Goal: Information Seeking & Learning: Understand process/instructions

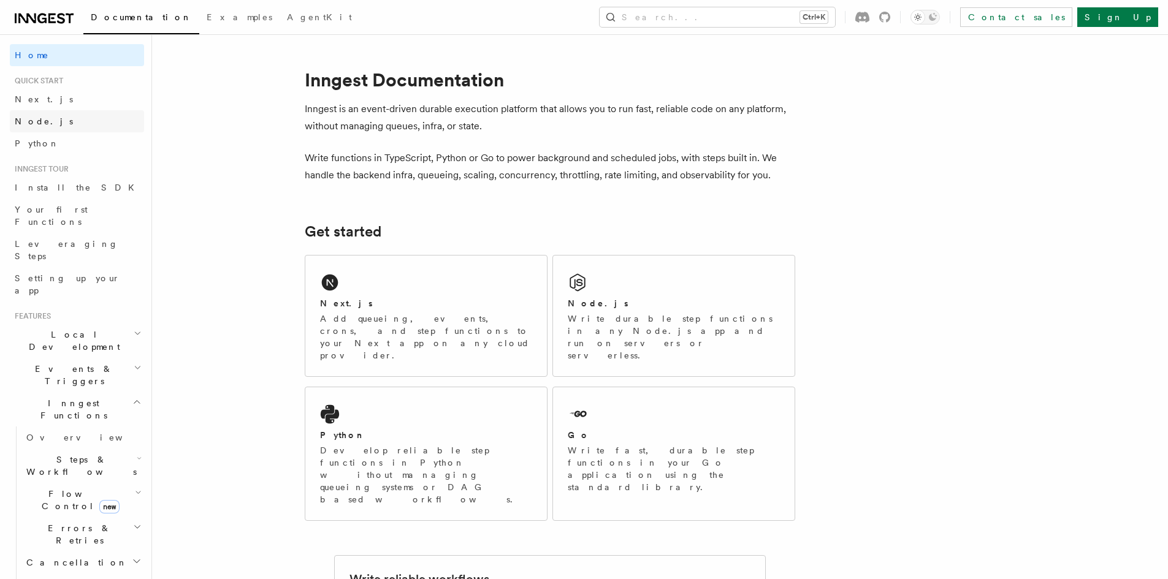
click at [58, 123] on link "Node.js" at bounding box center [77, 121] width 134 height 22
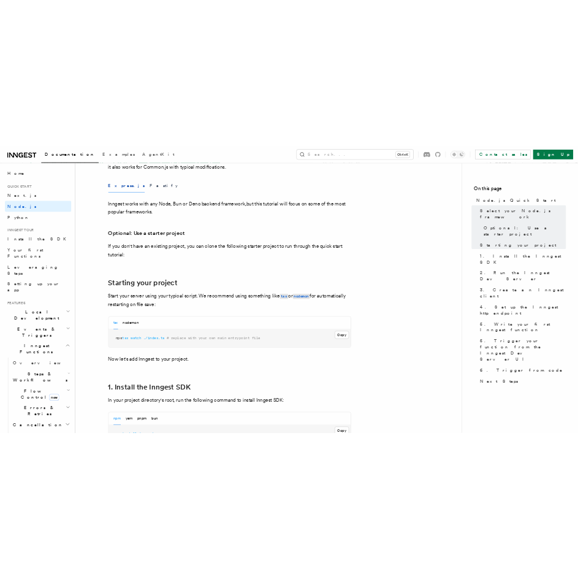
scroll to position [613, 0]
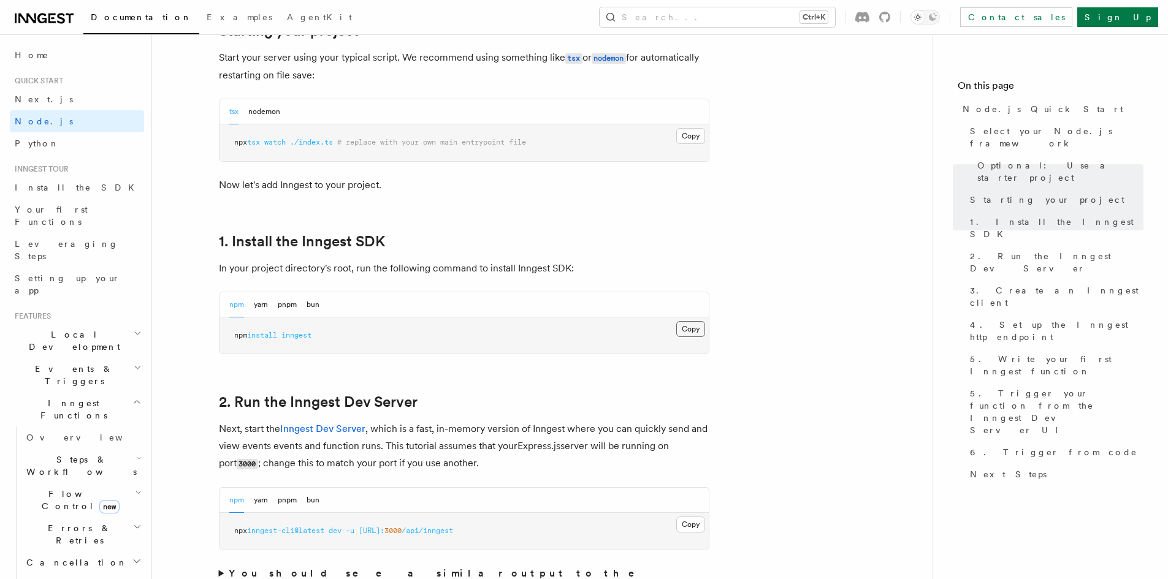
click at [700, 327] on button "Copy Copied" at bounding box center [690, 329] width 29 height 16
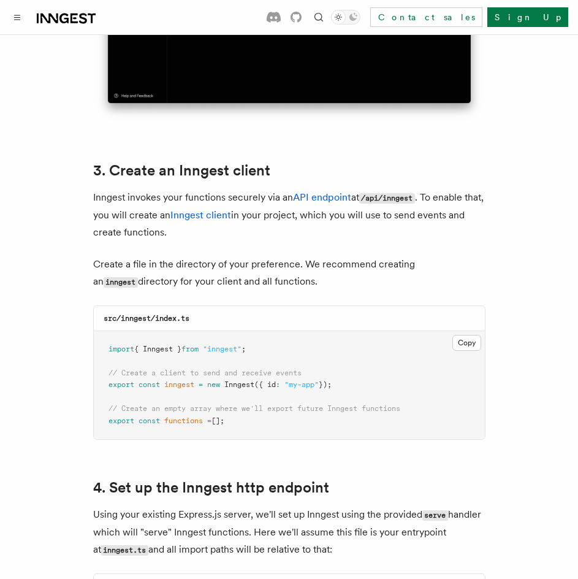
scroll to position [1533, 0]
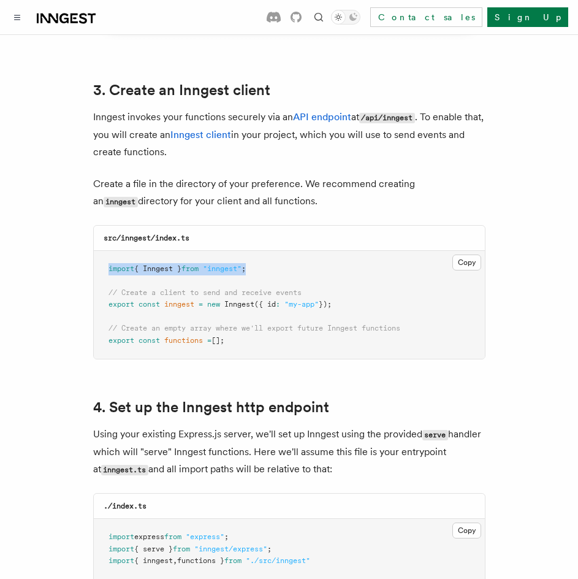
drag, startPoint x: 264, startPoint y: 248, endPoint x: 72, endPoint y: 237, distance: 191.6
click at [286, 257] on pre "import { Inngest } from "inngest" ; // Create a client to send and receive even…" at bounding box center [289, 305] width 391 height 109
drag, startPoint x: 87, startPoint y: 99, endPoint x: 326, endPoint y: 185, distance: 254.1
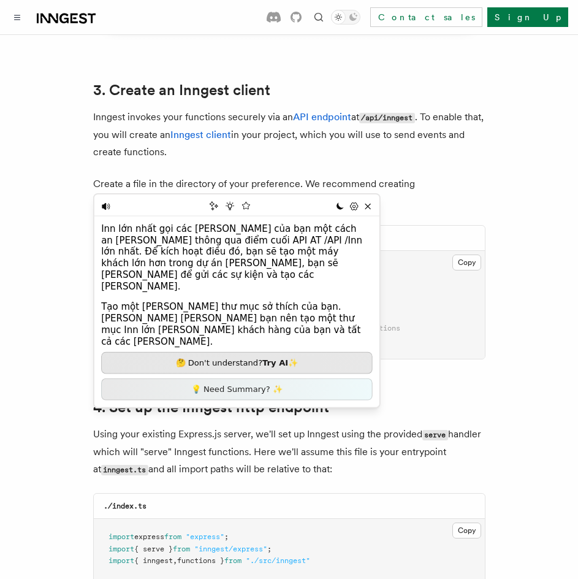
click at [362, 213] on div "Lo-Fi Pastel Fantasy Autumn Retro Synthwave [DATE] Dracula Coffee Dim Sunset Cy…" at bounding box center [354, 206] width 42 height 14
click at [371, 202] on icon at bounding box center [367, 205] width 9 height 9
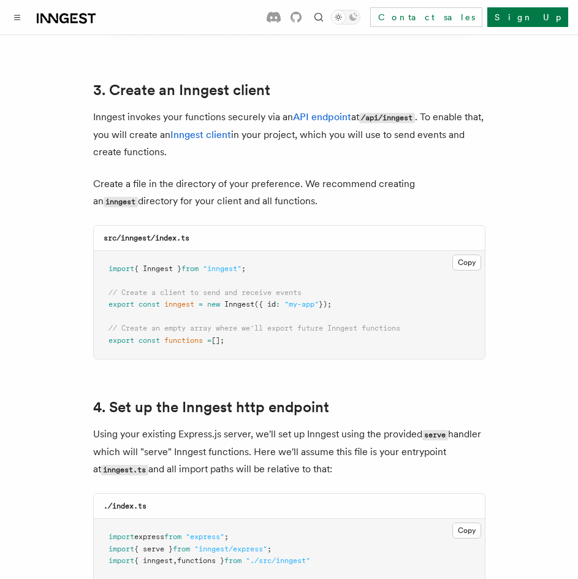
drag, startPoint x: 110, startPoint y: 261, endPoint x: 278, endPoint y: 259, distance: 168.0
click at [278, 258] on pre "import { Inngest } from "inngest" ; // Create a client to send and receive even…" at bounding box center [289, 305] width 391 height 109
click at [278, 259] on pre "import { Inngest } from "inngest" ; // Create a client to send and receive even…" at bounding box center [289, 305] width 391 height 109
drag, startPoint x: 106, startPoint y: 256, endPoint x: 313, endPoint y: 245, distance: 206.9
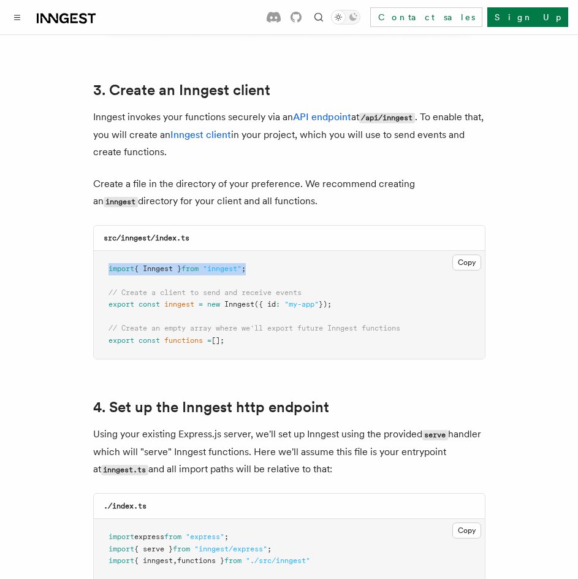
click at [313, 251] on pre "import { Inngest } from "inngest" ; // Create a client to send and receive even…" at bounding box center [289, 305] width 391 height 109
copy span "import { Inngest } from "inngest" ;"
click at [308, 269] on pre "import { Inngest } from "inngest" ; // Create a client to send and receive even…" at bounding box center [289, 305] width 391 height 109
drag, startPoint x: 102, startPoint y: 291, endPoint x: 376, endPoint y: 289, distance: 274.1
click at [376, 289] on pre "import { Inngest } from "inngest" ; // Create a client to send and receive even…" at bounding box center [289, 305] width 391 height 109
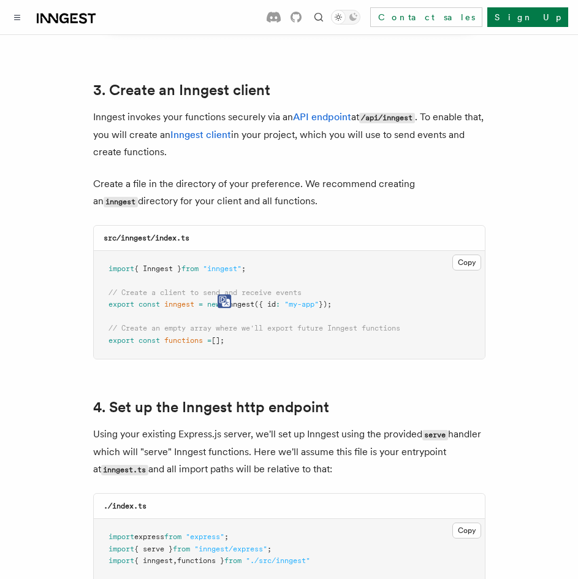
click at [349, 286] on pre "import { Inngest } from "inngest" ; // Create a client to send and receive even…" at bounding box center [289, 305] width 391 height 109
drag, startPoint x: 125, startPoint y: 278, endPoint x: 373, endPoint y: 292, distance: 248.1
click at [373, 292] on pre "import { Inngest } from "inngest" ; // Create a client to send and receive even…" at bounding box center [289, 305] width 391 height 109
copy code "// Create a client to send and receive events export const inngest = new Innges…"
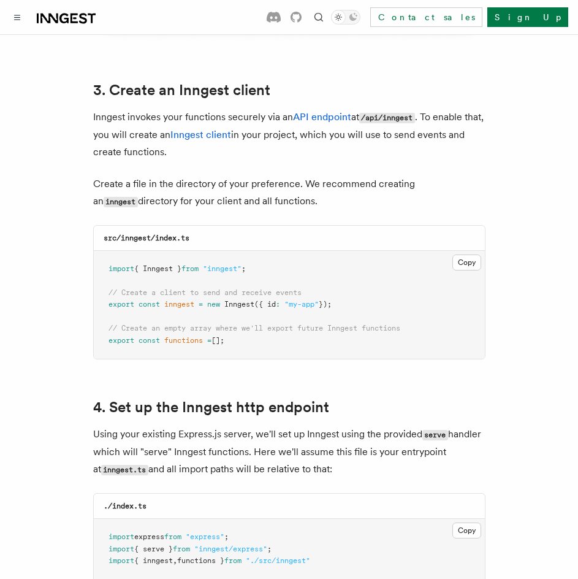
drag, startPoint x: 105, startPoint y: 313, endPoint x: 275, endPoint y: 329, distance: 169.9
click at [275, 329] on pre "import { Inngest } from "inngest" ; // Create a client to send and receive even…" at bounding box center [289, 305] width 391 height 109
copy code "// Create an empty array where we'll export future Inngest functions export con…"
click at [365, 324] on span "// Create an empty array where we'll export future Inngest functions" at bounding box center [255, 328] width 292 height 9
drag, startPoint x: 121, startPoint y: 278, endPoint x: 407, endPoint y: 280, distance: 285.7
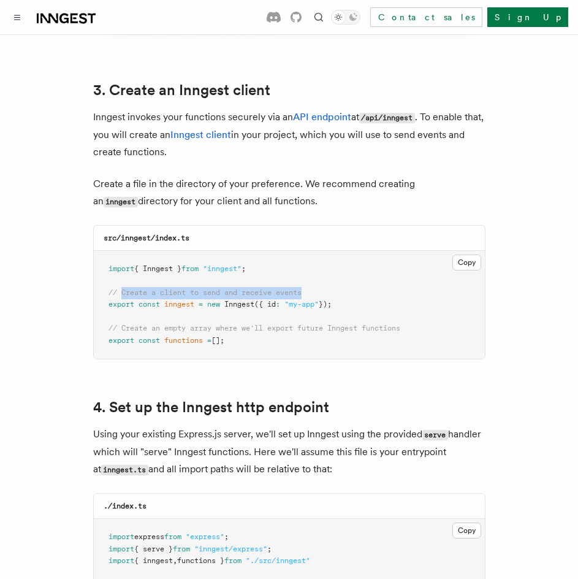
click at [407, 280] on pre "import { Inngest } from "inngest" ; // Create a client to send and receive even…" at bounding box center [289, 305] width 391 height 109
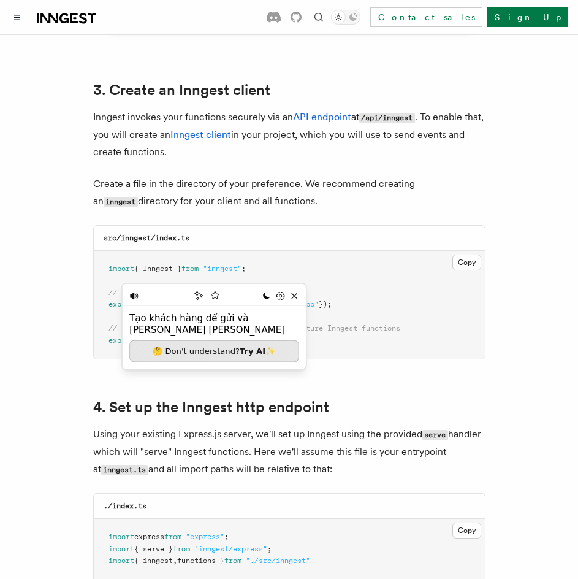
click at [294, 302] on div "Lo-Fi Pastel Fantasy Autumn Retro Synthwave [DATE] Dracula Coffee Dim Sunset Cy…" at bounding box center [281, 295] width 42 height 14
click at [289, 299] on icon at bounding box center [293, 295] width 9 height 9
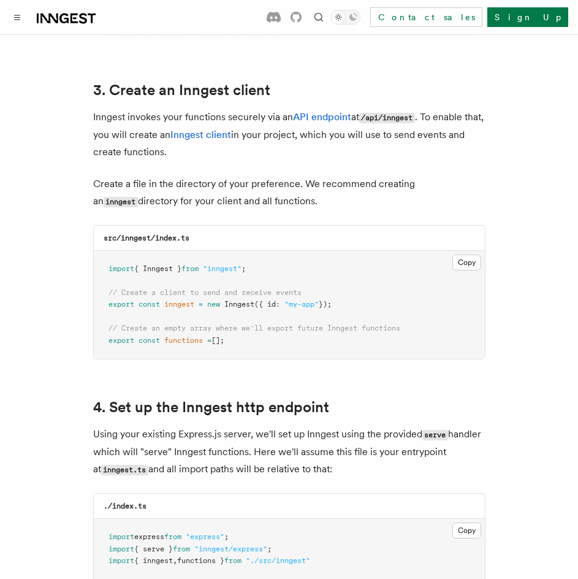
click at [165, 324] on span "// Create an empty array where we'll export future Inngest functions" at bounding box center [255, 328] width 292 height 9
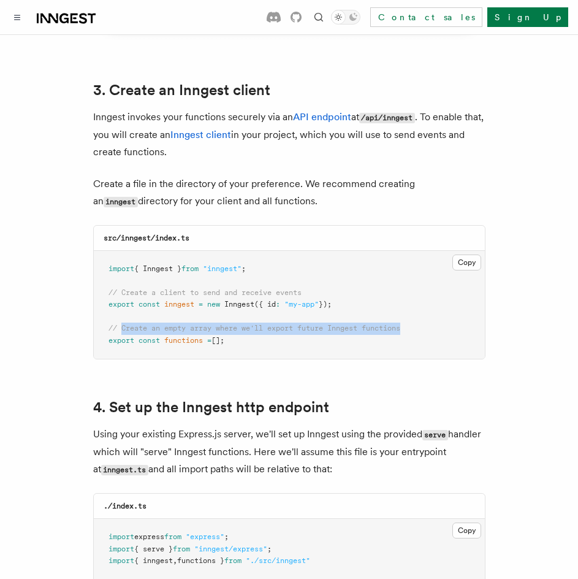
drag, startPoint x: 122, startPoint y: 313, endPoint x: 426, endPoint y: 310, distance: 303.5
click at [426, 310] on pre "import { Inngest } from "inngest" ; // Create a client to send and receive even…" at bounding box center [289, 305] width 391 height 109
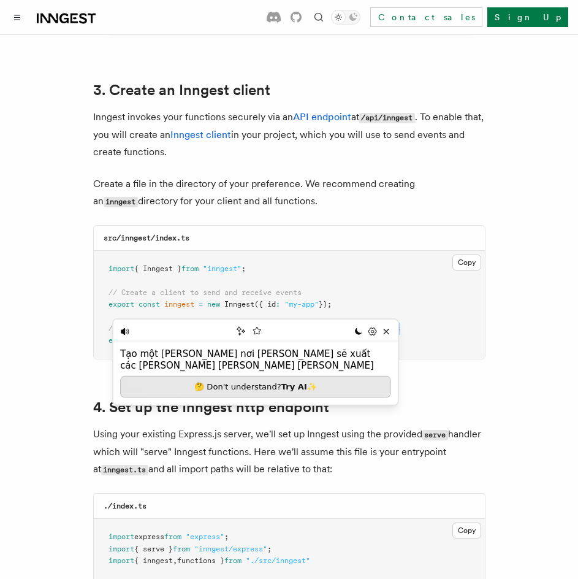
click at [391, 327] on icon at bounding box center [386, 331] width 9 height 9
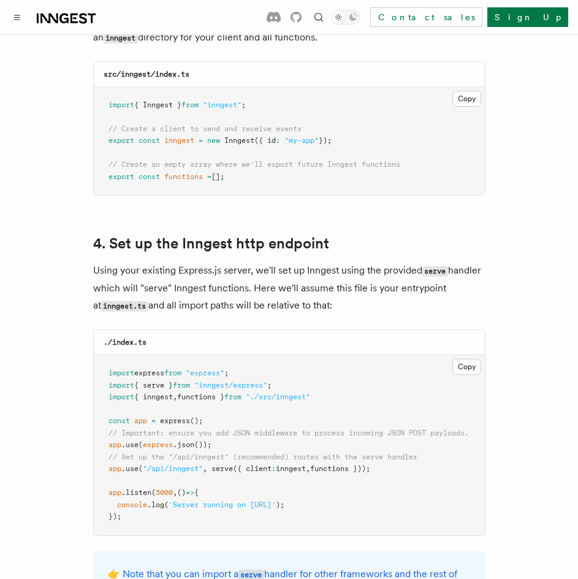
scroll to position [1717, 0]
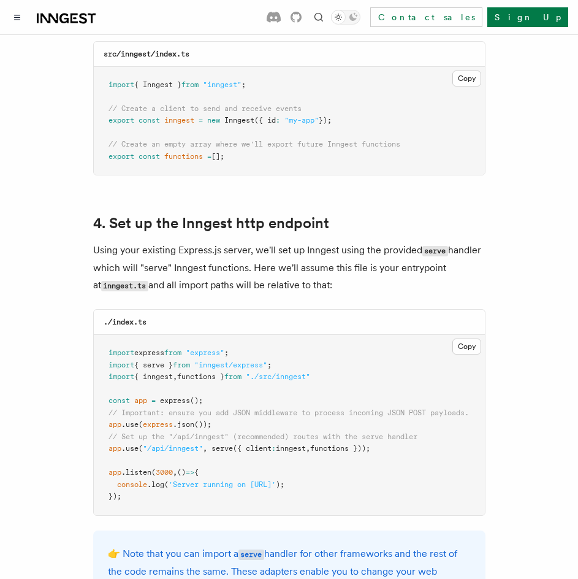
click at [100, 337] on pre "import express from "express" ; import { serve } from "inngest/express" ; impor…" at bounding box center [289, 425] width 391 height 180
click at [260, 372] on pre "import express from "express" ; import { serve } from "inngest/express" ; impor…" at bounding box center [289, 425] width 391 height 180
drag, startPoint x: 103, startPoint y: 408, endPoint x: 248, endPoint y: 405, distance: 145.3
click at [239, 405] on pre "import express from "express" ; import { serve } from "inngest/express" ; impor…" at bounding box center [289, 425] width 391 height 180
click at [295, 408] on span "// Important: ensure you add JSON middleware to process incoming JSON POST payl…" at bounding box center [289, 412] width 361 height 9
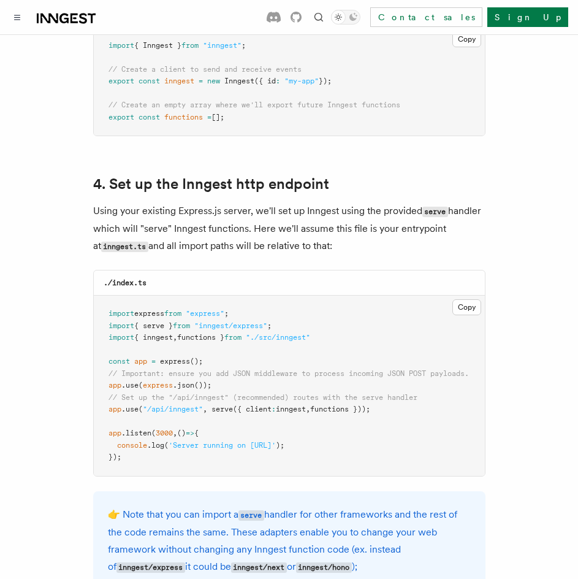
scroll to position [1778, 0]
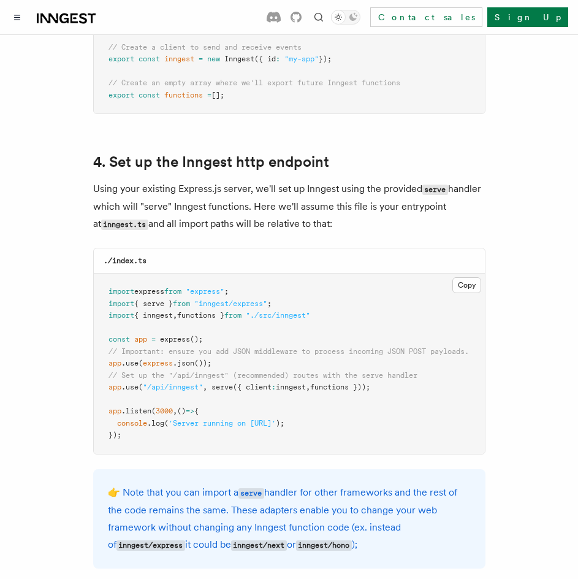
drag, startPoint x: 109, startPoint y: 290, endPoint x: 195, endPoint y: 295, distance: 86.0
click at [110, 299] on span "import" at bounding box center [122, 303] width 26 height 9
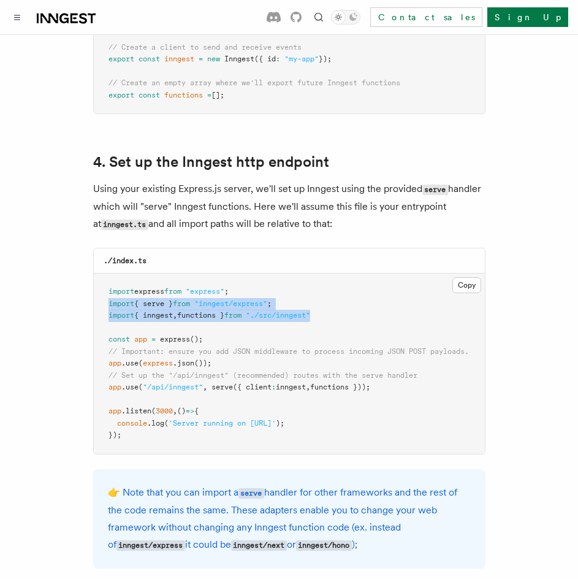
drag, startPoint x: 105, startPoint y: 291, endPoint x: 363, endPoint y: 302, distance: 258.4
click at [363, 302] on pre "import express from "express" ; import { serve } from "inngest/express" ; impor…" at bounding box center [289, 363] width 391 height 180
copy code "import { serve } from "inngest/express" ; import { inngest , functions } from "…"
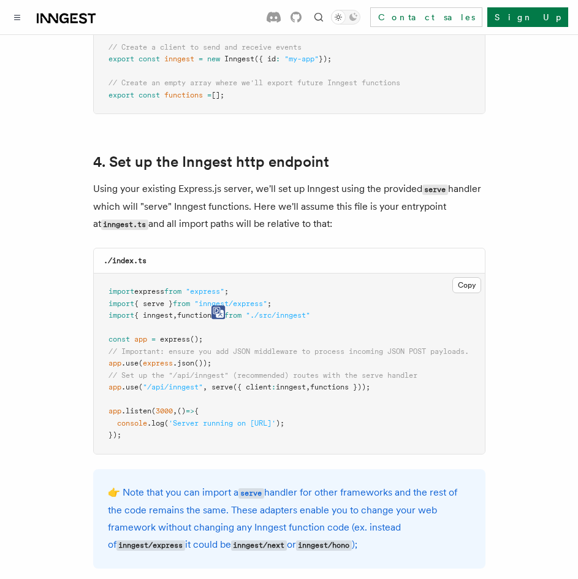
click at [109, 383] on span "app" at bounding box center [115, 387] width 13 height 9
drag, startPoint x: 109, startPoint y: 374, endPoint x: 430, endPoint y: 366, distance: 322.0
click at [430, 366] on pre "import express from "express" ; import { serve } from "inngest/express" ; impor…" at bounding box center [289, 363] width 391 height 180
copy span "app .use ( "/api/inngest" , serve ({ client : inngest , functions }));"
click at [392, 340] on pre "import express from "express" ; import { serve } from "inngest/express" ; impor…" at bounding box center [289, 363] width 391 height 180
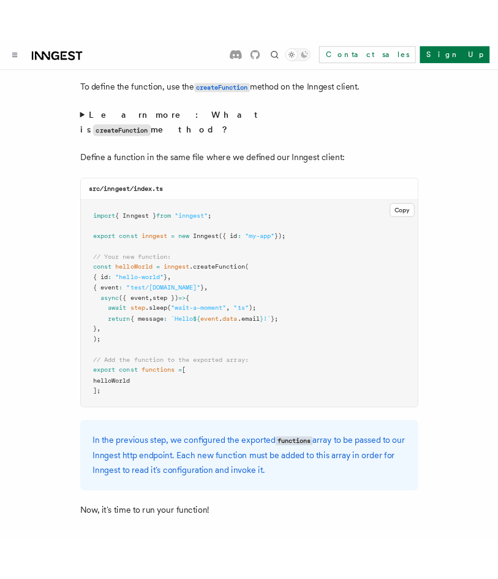
scroll to position [2453, 0]
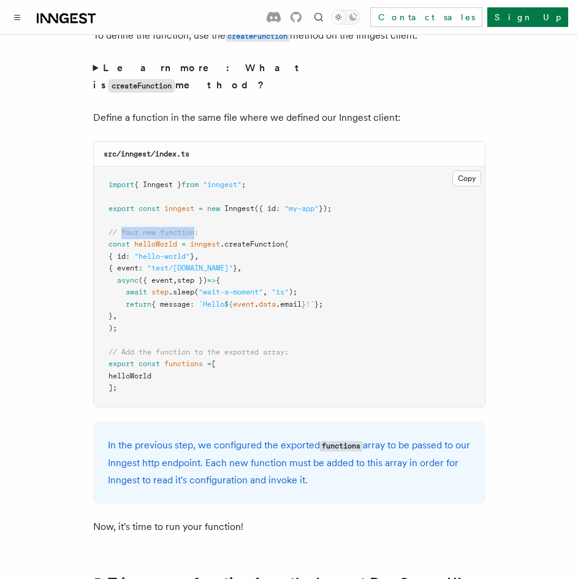
drag, startPoint x: 123, startPoint y: 208, endPoint x: 197, endPoint y: 206, distance: 73.6
click at [197, 228] on span "// Your new function:" at bounding box center [154, 232] width 90 height 9
copy span "Your new function"
click at [467, 239] on pre "import { Inngest } from "inngest" ; export const inngest = new Inngest ({ id : …" at bounding box center [289, 287] width 391 height 240
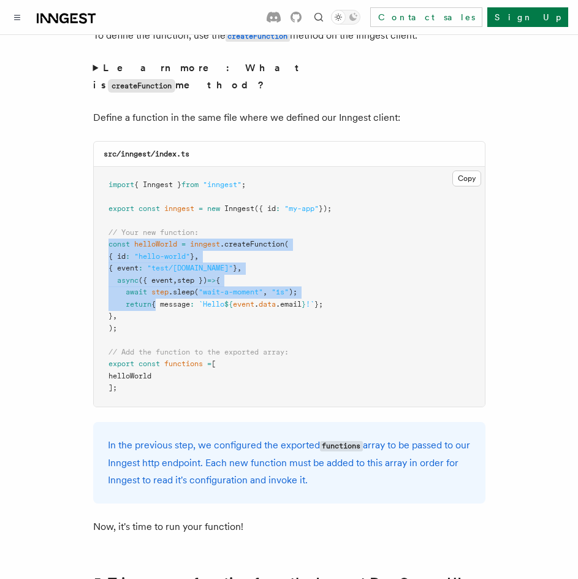
drag, startPoint x: 107, startPoint y: 215, endPoint x: 159, endPoint y: 277, distance: 80.9
click at [159, 277] on pre "import { Inngest } from "inngest" ; export const inngest = new Inngest ({ id : …" at bounding box center [289, 287] width 391 height 240
click at [330, 227] on pre "import { Inngest } from "inngest" ; export const inngest = new Inngest ({ id : …" at bounding box center [289, 287] width 391 height 240
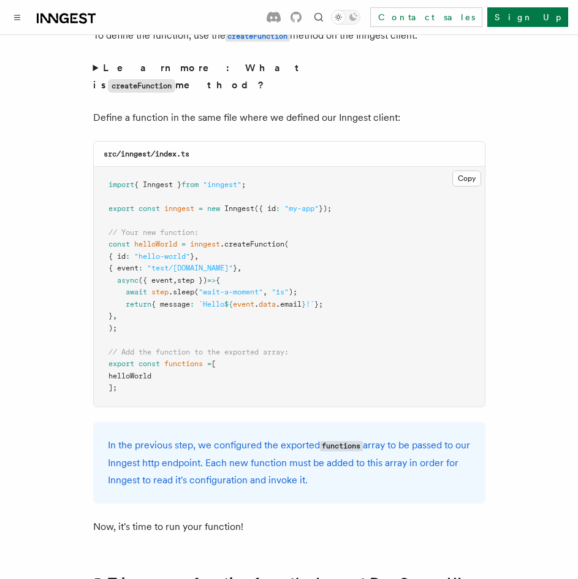
drag, startPoint x: 186, startPoint y: 245, endPoint x: 256, endPoint y: 246, distance: 69.9
click at [253, 246] on pre "import { Inngest } from "inngest" ; export const inngest = new Inngest ({ id : …" at bounding box center [289, 287] width 391 height 240
click at [319, 246] on pre "import { Inngest } from "inngest" ; export const inngest = new Inngest ({ id : …" at bounding box center [289, 287] width 391 height 240
